Goal: Task Accomplishment & Management: Manage account settings

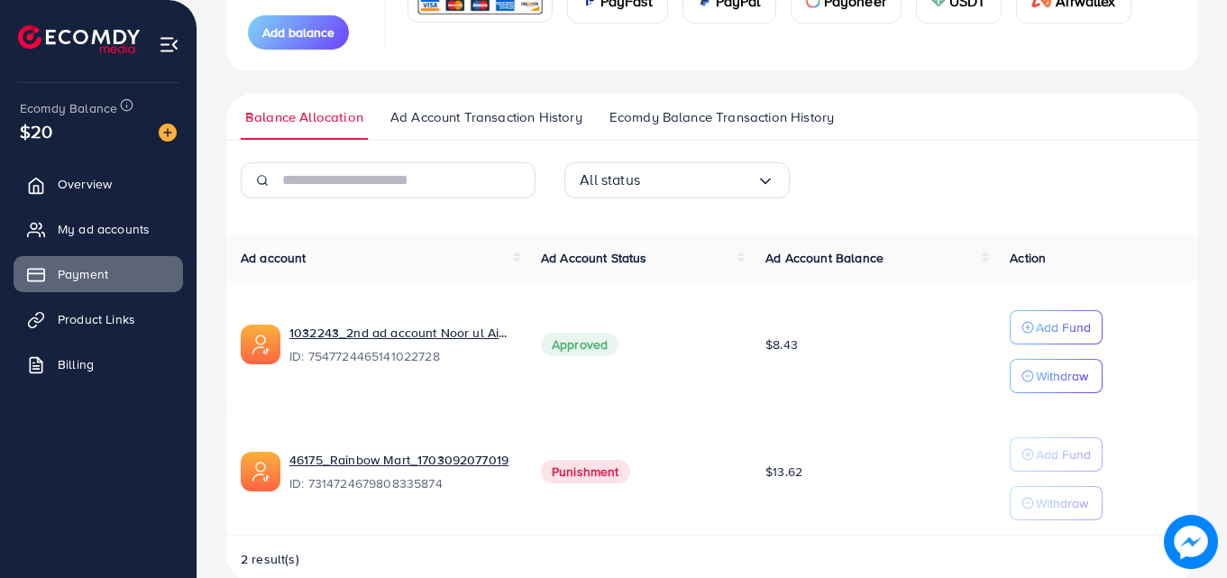
scroll to position [328, 0]
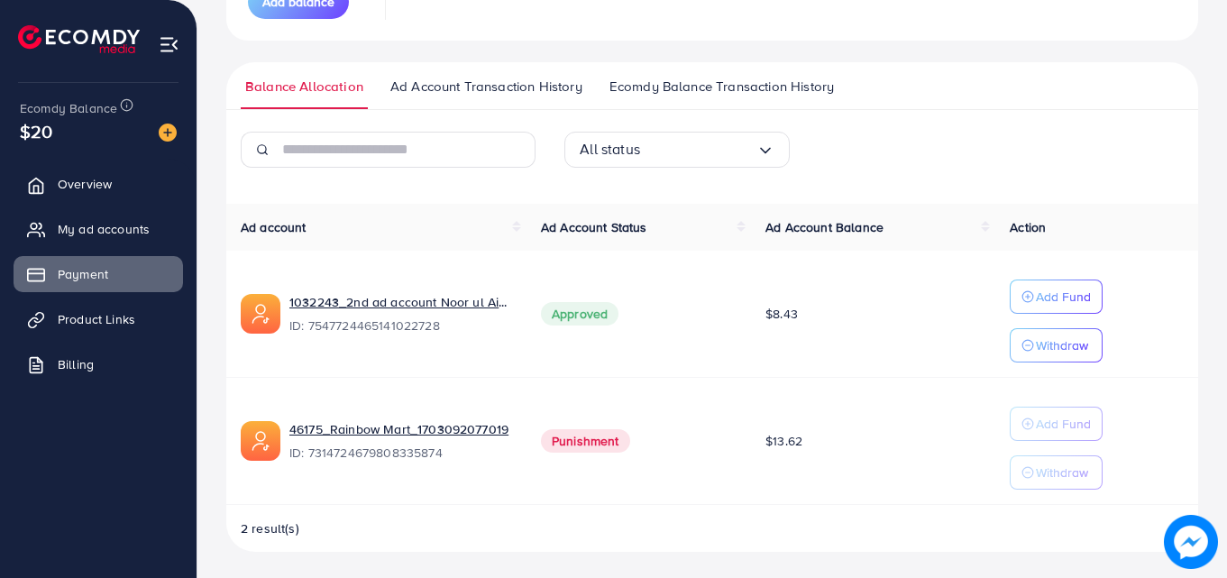
scroll to position [328, 0]
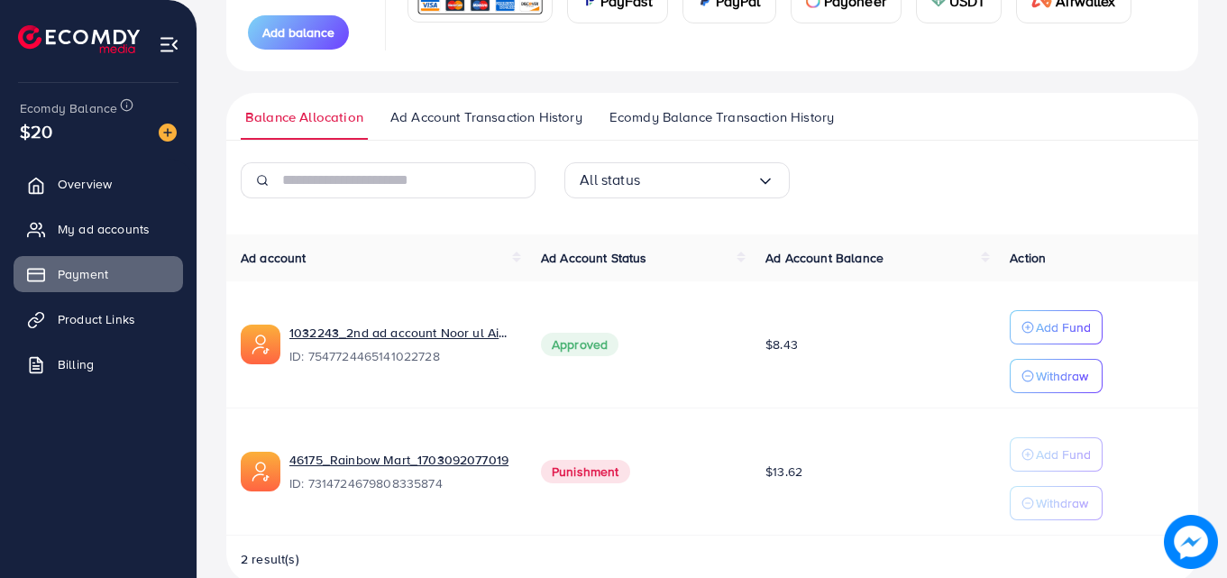
scroll to position [301, 0]
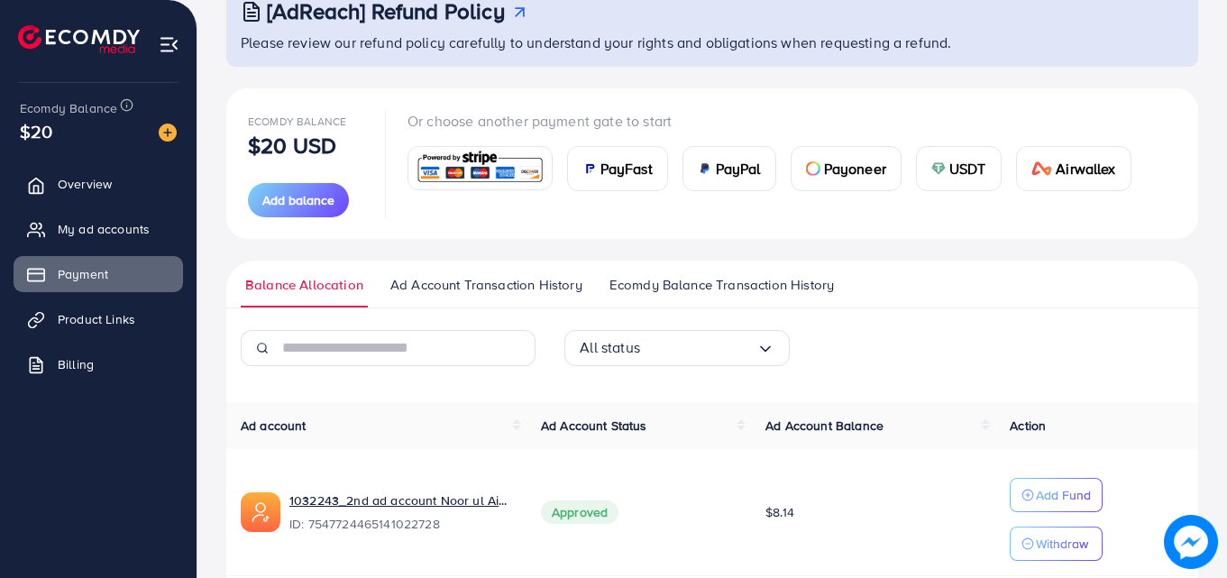
scroll to position [206, 0]
